Goal: Task Accomplishment & Management: Complete application form

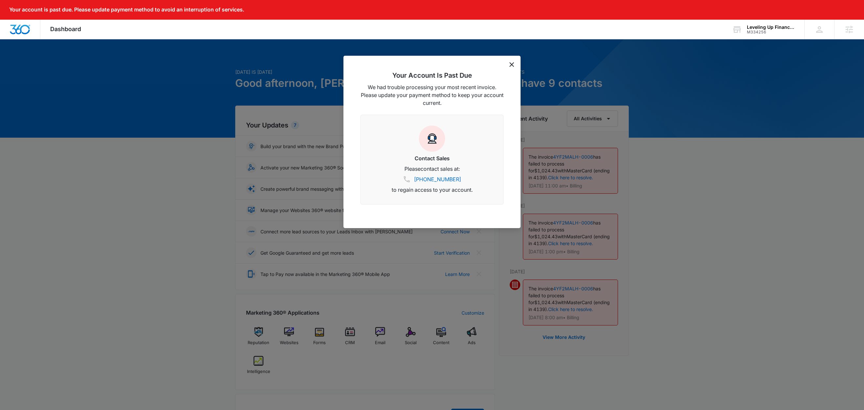
click at [512, 63] on icon "dismiss this dialog" at bounding box center [511, 64] width 5 height 5
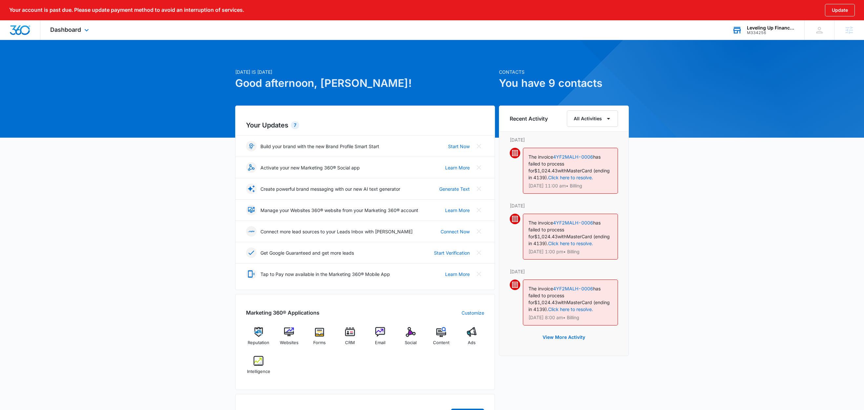
click at [761, 27] on div "Leveling Up Financial" at bounding box center [771, 27] width 48 height 5
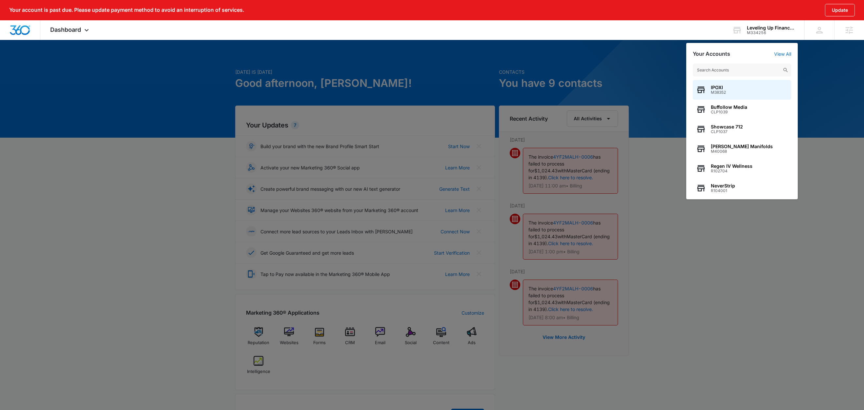
click at [811, 49] on div at bounding box center [432, 205] width 864 height 410
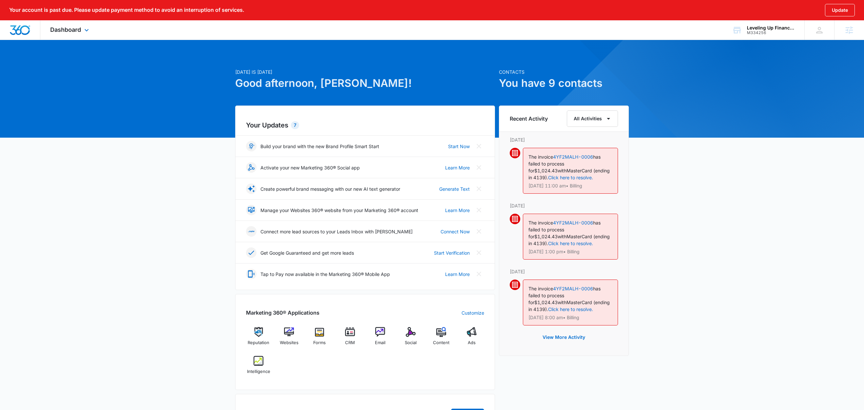
click at [87, 26] on div "Dashboard Apps Reputation Websites Forms CRM Email Social Content Ads Intellige…" at bounding box center [70, 29] width 60 height 19
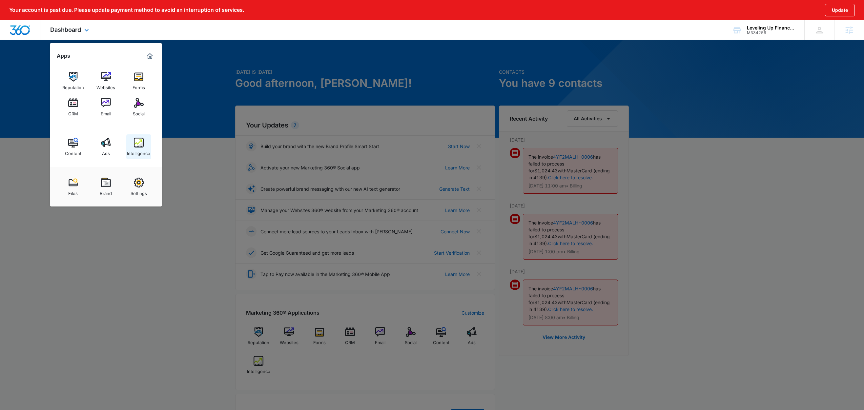
click at [136, 145] on img at bounding box center [139, 143] width 10 height 10
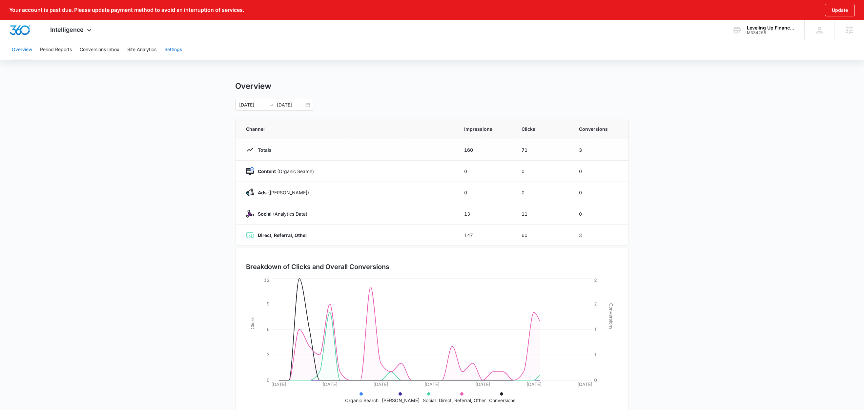
click at [179, 56] on button "Settings" at bounding box center [173, 49] width 18 height 21
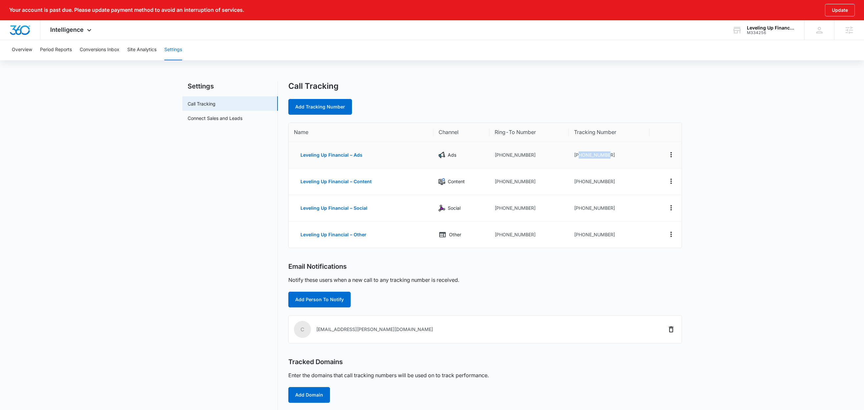
drag, startPoint x: 608, startPoint y: 154, endPoint x: 579, endPoint y: 157, distance: 29.3
click at [579, 157] on td "+19012499880" at bounding box center [609, 155] width 81 height 27
copy td "9012499880"
drag, startPoint x: 613, startPoint y: 235, endPoint x: 589, endPoint y: 234, distance: 24.0
click at [589, 234] on td "+19012503254" at bounding box center [609, 235] width 81 height 26
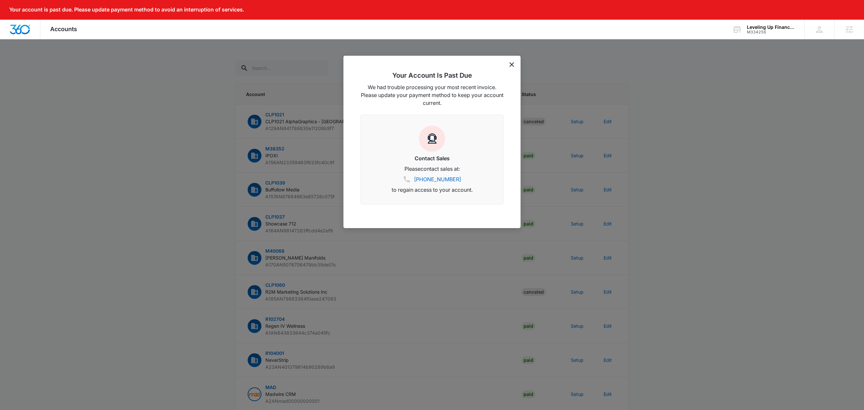
click at [511, 64] on icon "dismiss this dialog" at bounding box center [511, 64] width 5 height 5
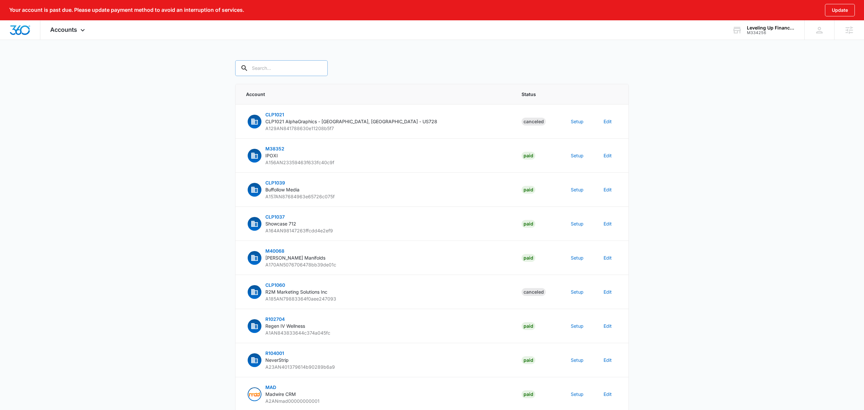
click at [273, 72] on input "text" at bounding box center [281, 68] width 92 height 16
paste input "M334256"
type input "M334256"
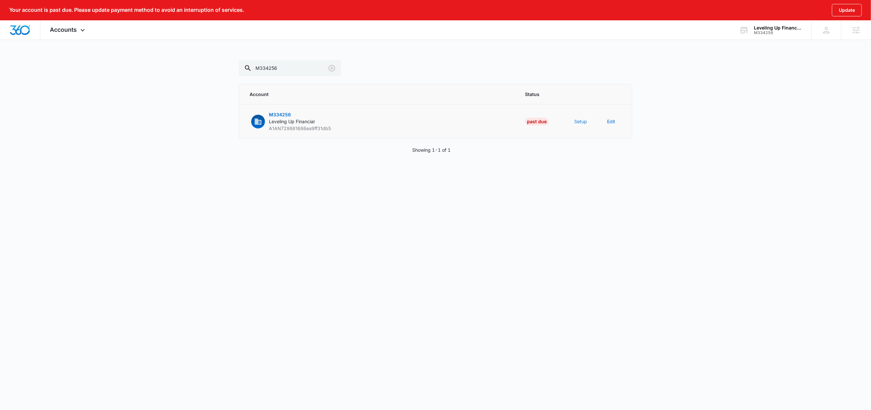
click at [583, 123] on button "Setup" at bounding box center [580, 121] width 13 height 7
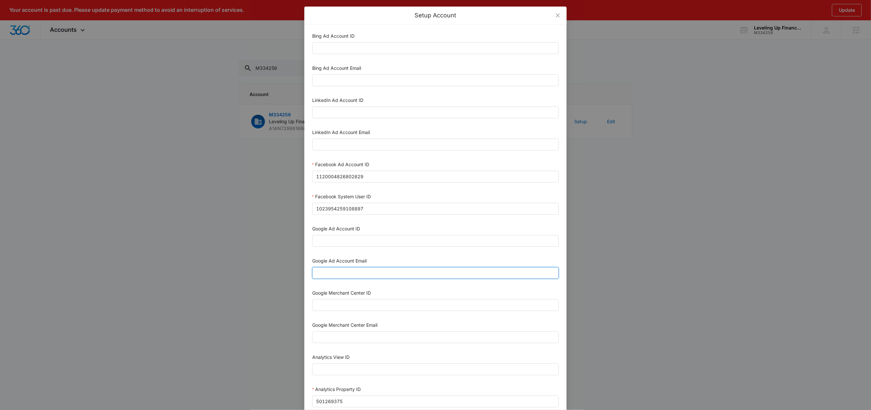
click at [357, 274] on input "Google Ad Account Email" at bounding box center [435, 273] width 247 height 12
paste input "M360+accounts1033@madwiremedia.com"
click at [322, 277] on input "M360+accounts1033@madwiremedia.com" at bounding box center [435, 273] width 247 height 12
click at [410, 274] on input "M360+accounts1033@madwiremedia.com" at bounding box center [435, 273] width 247 height 12
type input "M360+accounts1033@madwiremedia.com"
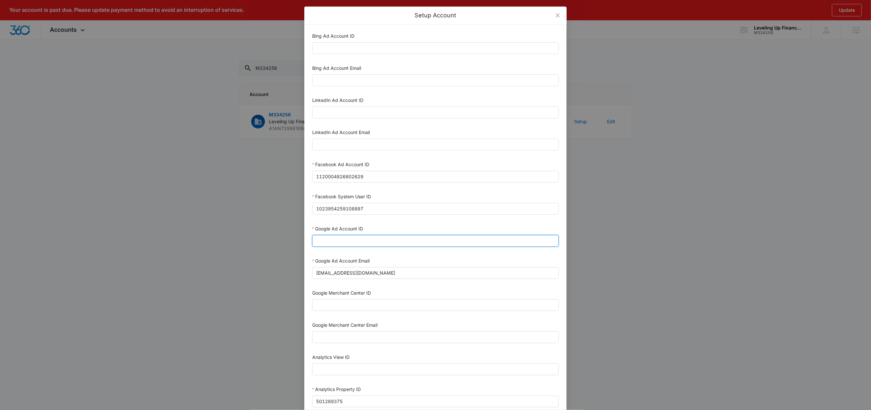
click at [387, 244] on input "Google Ad Account ID" at bounding box center [435, 241] width 247 height 12
click at [362, 242] on input "Google Ad Account ID" at bounding box center [435, 241] width 247 height 12
paste input "182-236-2711"
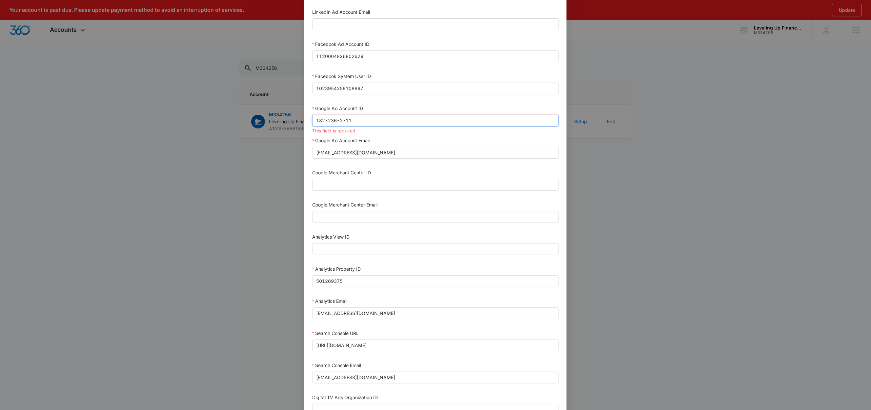
scroll to position [179, 0]
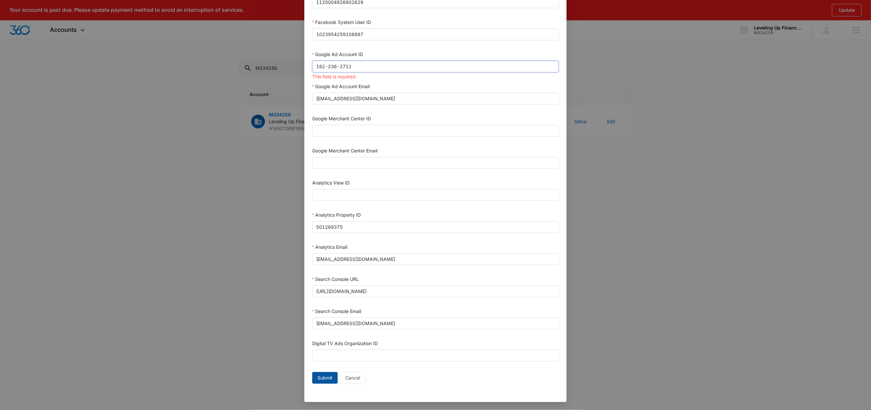
type input "182-236-2711"
click at [324, 378] on span "Submit" at bounding box center [324, 378] width 15 height 7
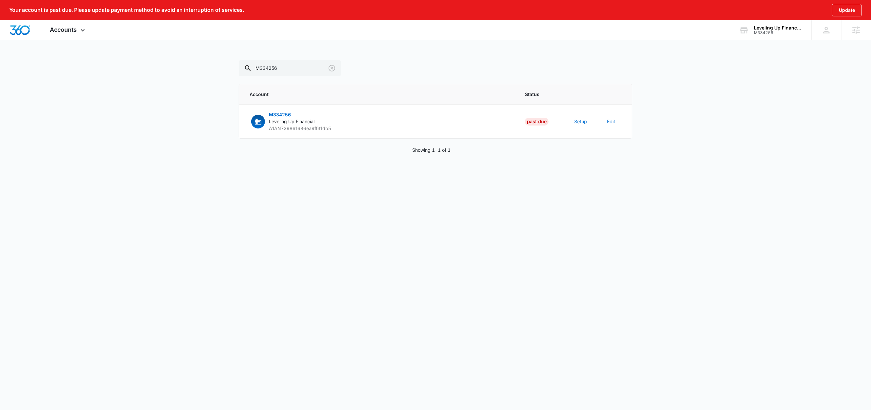
scroll to position [173, 0]
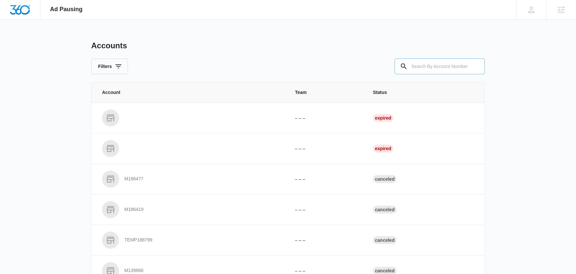
click at [439, 69] on input "text" at bounding box center [440, 66] width 90 height 16
paste input "M334256"
type input "M334256"
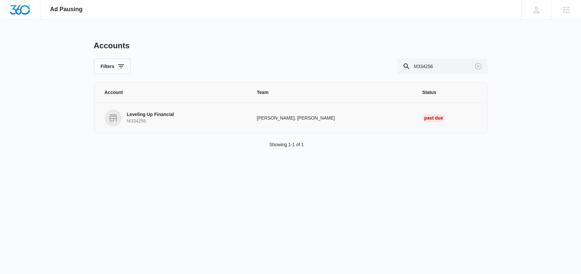
click at [157, 114] on p "Leveling Up Financial" at bounding box center [150, 114] width 47 height 7
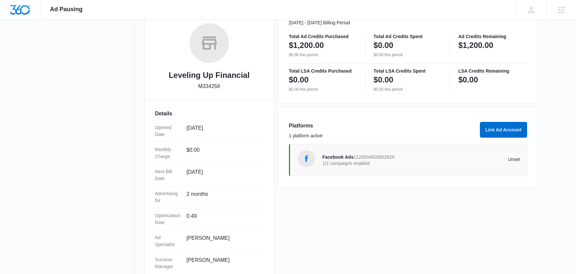
scroll to position [121, 0]
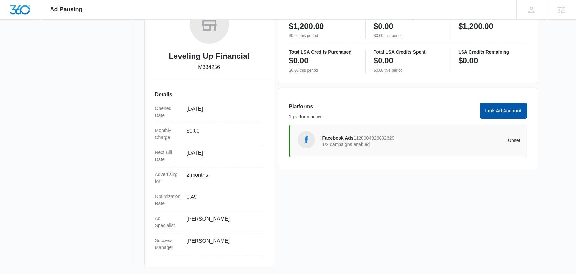
click at [511, 108] on button "Link Ad Account" at bounding box center [503, 111] width 47 height 16
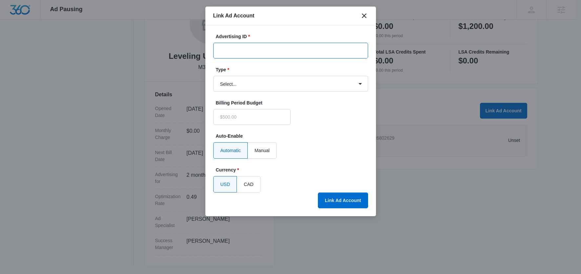
click at [276, 52] on input "Advertising ID *" at bounding box center [290, 51] width 155 height 16
paste input "182-236-2711"
type input "182-236-2711"
type input "$0.00"
type input "182-236-2711"
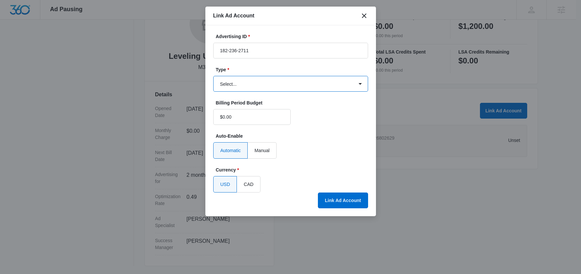
click at [242, 82] on select "Select... Bing Ads Facebook Ads Google Ads" at bounding box center [290, 84] width 155 height 16
select select "google"
click at [213, 76] on select "Select... Bing Ads Facebook Ads Google Ads" at bounding box center [290, 84] width 155 height 16
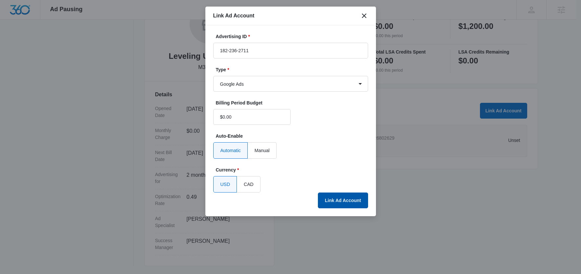
click at [341, 198] on button "Link Ad Account" at bounding box center [343, 200] width 50 height 16
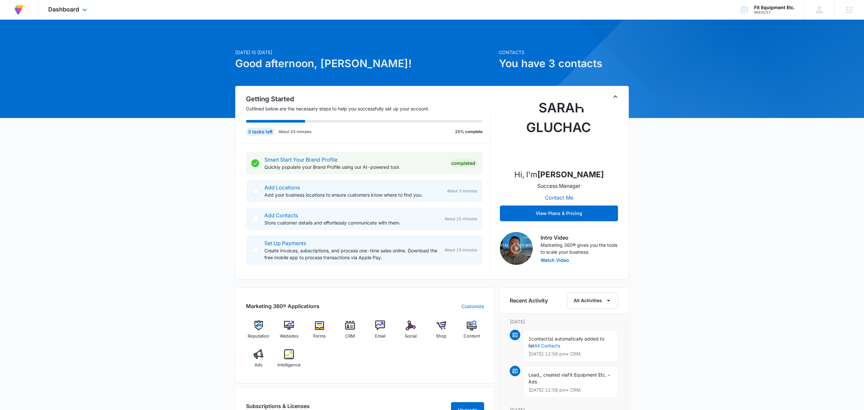
click at [91, 11] on div "Dashboard Apps Reputation Websites Forms CRM Email Social Shop Content Ads Inte…" at bounding box center [68, 9] width 60 height 19
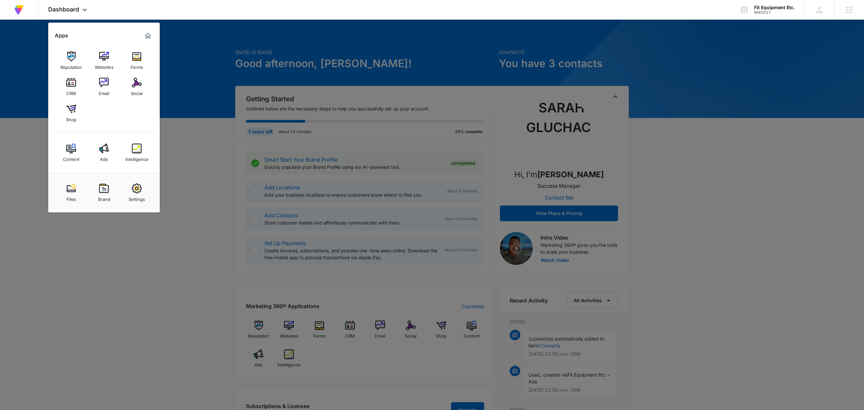
click at [139, 154] on div "Intelligence" at bounding box center [136, 158] width 23 height 9
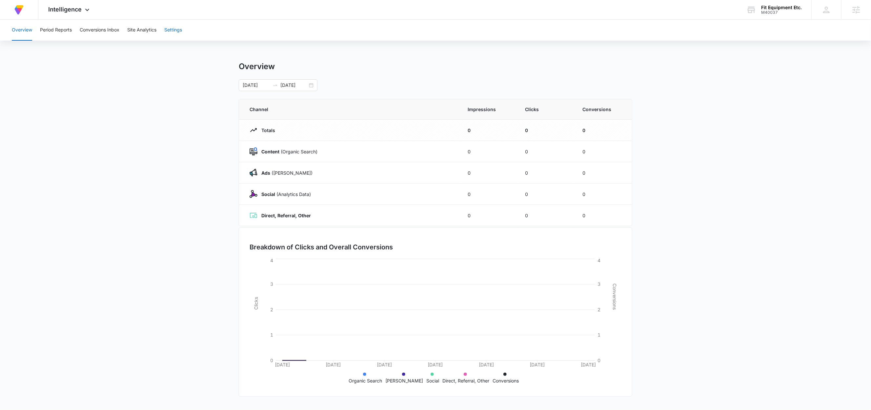
click at [181, 31] on button "Settings" at bounding box center [173, 30] width 18 height 21
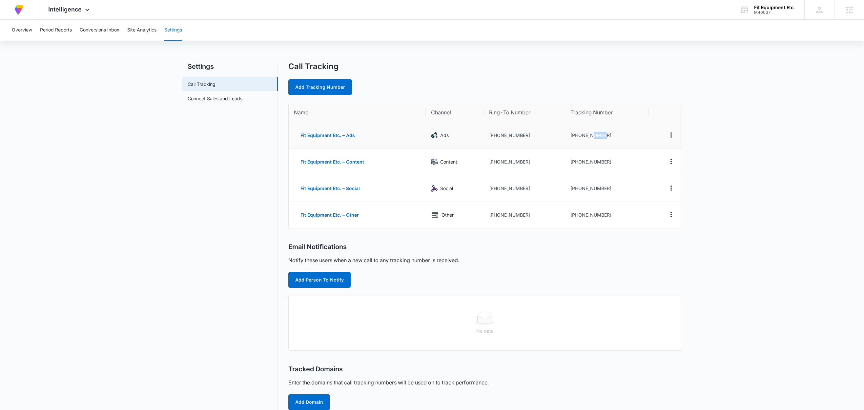
drag, startPoint x: 605, startPoint y: 137, endPoint x: 591, endPoint y: 139, distance: 14.3
click at [591, 139] on td "[PHONE_NUMBER]" at bounding box center [606, 135] width 83 height 27
